Goal: Task Accomplishment & Management: Complete application form

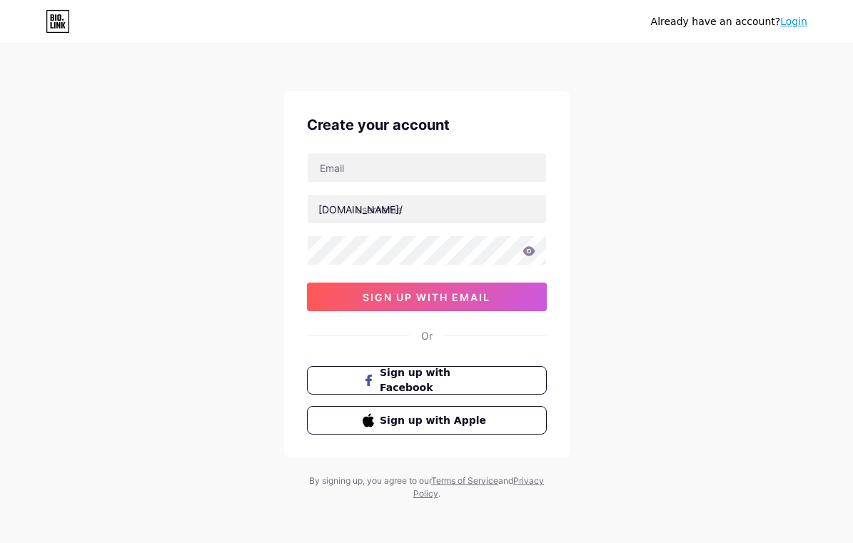
drag, startPoint x: 186, startPoint y: 314, endPoint x: 266, endPoint y: 266, distance: 93.8
click at [200, 307] on div "Already have an account? Login Create your account [DOMAIN_NAME]/ 0cAFcWeA6bQpI…" at bounding box center [426, 273] width 853 height 546
click at [377, 158] on input "text" at bounding box center [427, 167] width 238 height 29
paste input "[EMAIL_ADDRESS][DOMAIN_NAME]"
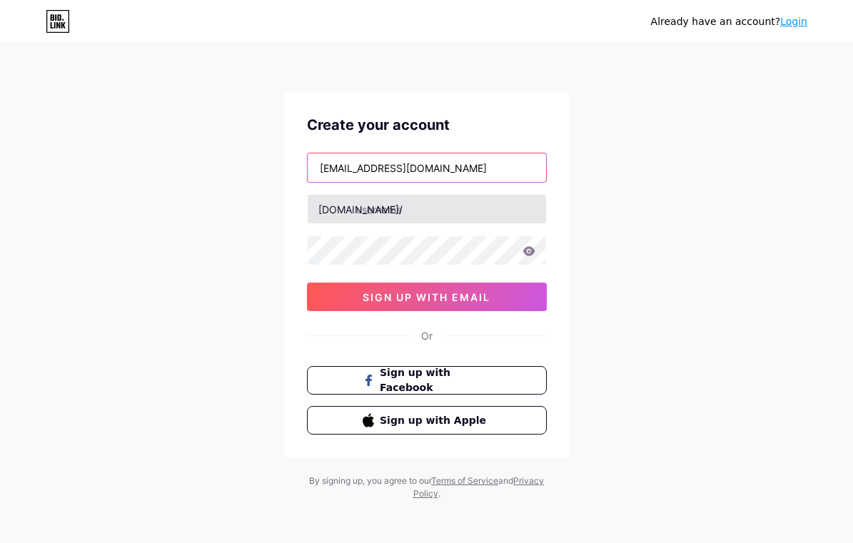
type input "[EMAIL_ADDRESS][DOMAIN_NAME]"
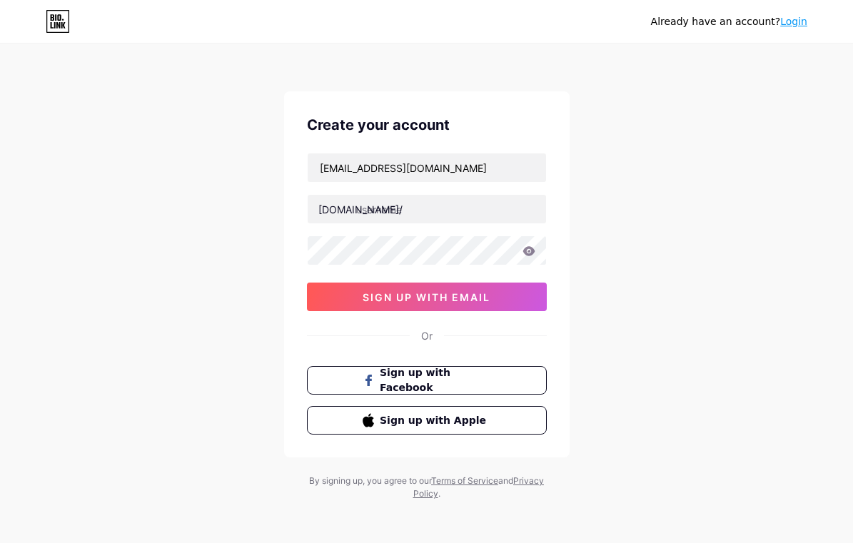
drag, startPoint x: 176, startPoint y: 228, endPoint x: 238, endPoint y: 249, distance: 65.7
click at [178, 228] on div "Already have an account? Login Create your account [EMAIL_ADDRESS][DOMAIN_NAME]…" at bounding box center [426, 273] width 853 height 546
click at [432, 210] on input "text" at bounding box center [427, 209] width 238 height 29
paste input "hb88nl30"
type input "hb88nl30"
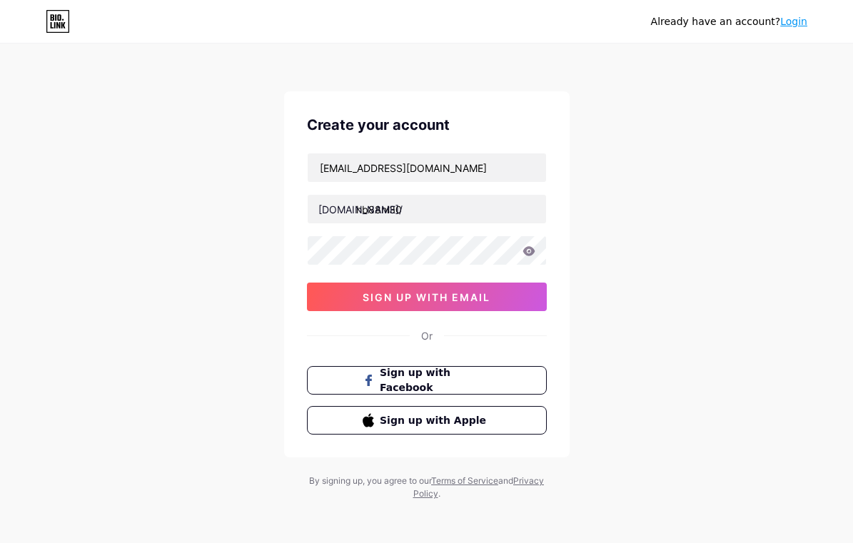
click at [149, 241] on div "Already have an account? Login Create your account [EMAIL_ADDRESS][DOMAIN_NAME]…" at bounding box center [426, 273] width 853 height 546
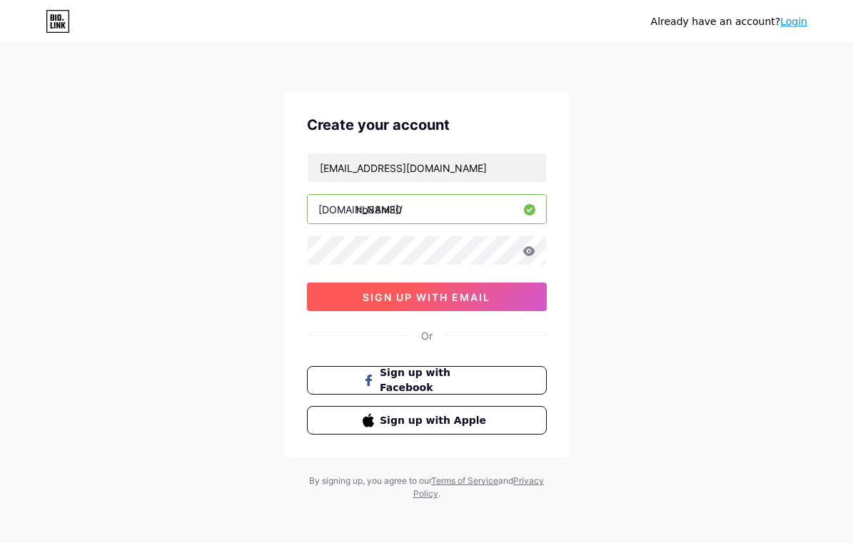
click at [377, 291] on button "sign up with email" at bounding box center [427, 297] width 240 height 29
